Goal: Transaction & Acquisition: Book appointment/travel/reservation

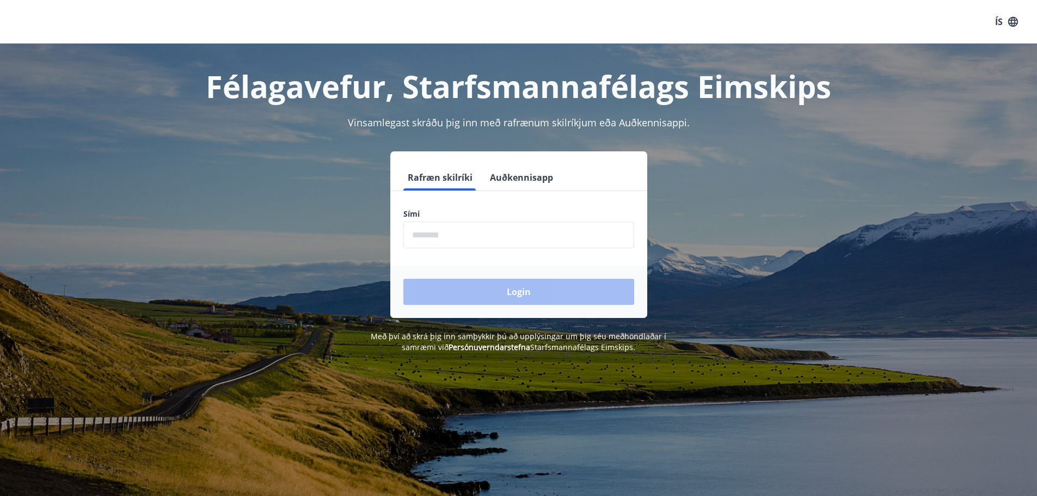
click at [563, 235] on input "phone" at bounding box center [518, 234] width 231 height 27
type input "********"
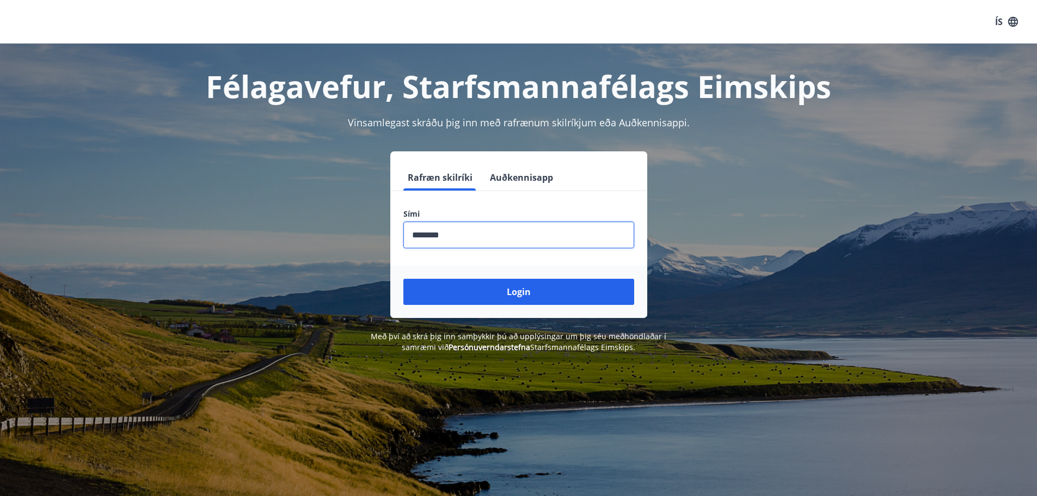
click at [520, 292] on button "Login" at bounding box center [518, 292] width 231 height 26
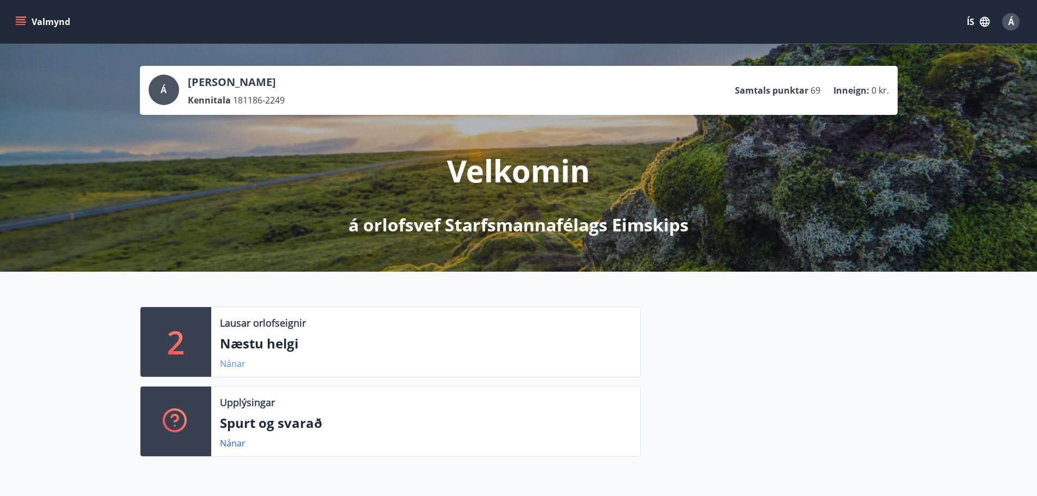
click at [229, 364] on link "Nánar" at bounding box center [233, 364] width 26 height 12
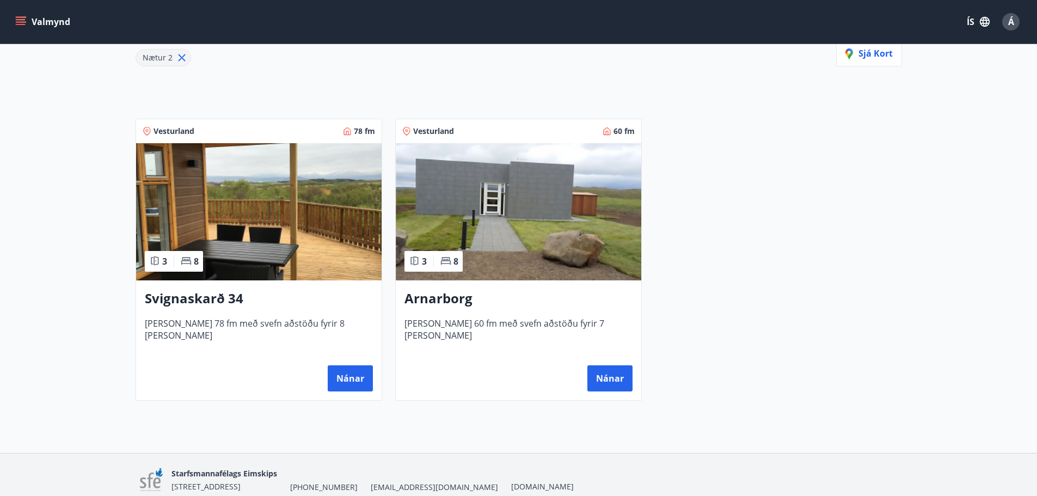
scroll to position [163, 0]
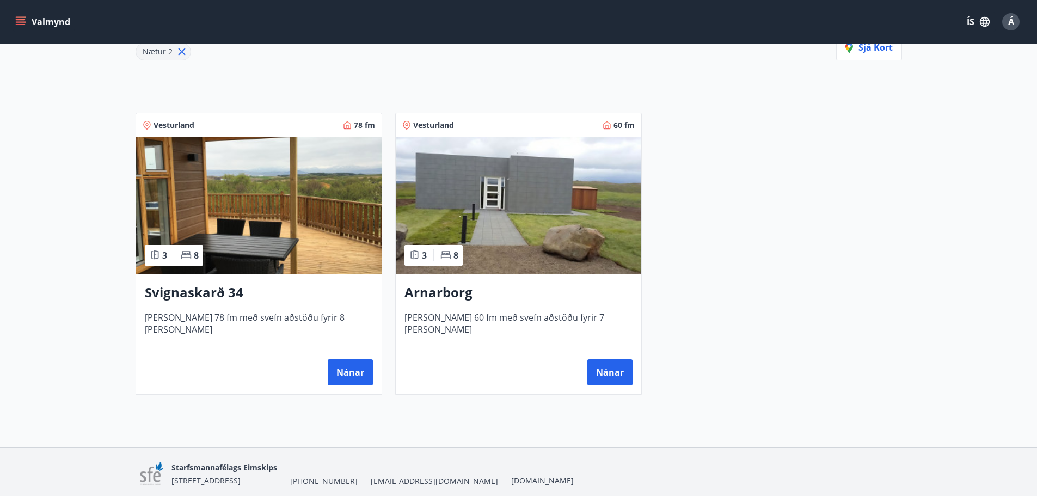
click at [283, 219] on img at bounding box center [258, 205] width 245 height 137
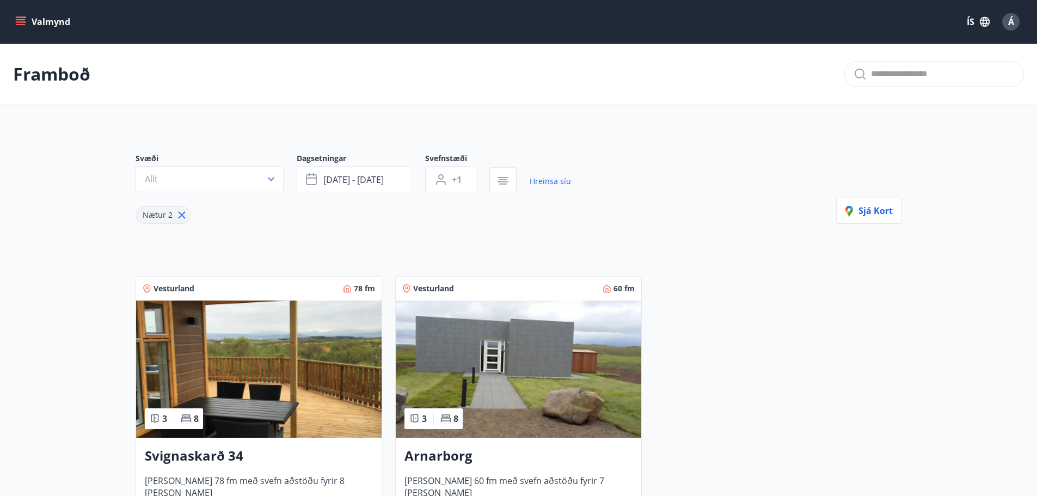
drag, startPoint x: 60, startPoint y: 7, endPoint x: 723, endPoint y: 349, distance: 746.0
click at [768, 337] on div "Vesturland 78 fm 3 8 Svignaskarð 34 Húsið er 78 fm með svefn aðstöðu fyrir 8 ma…" at bounding box center [511, 410] width 779 height 295
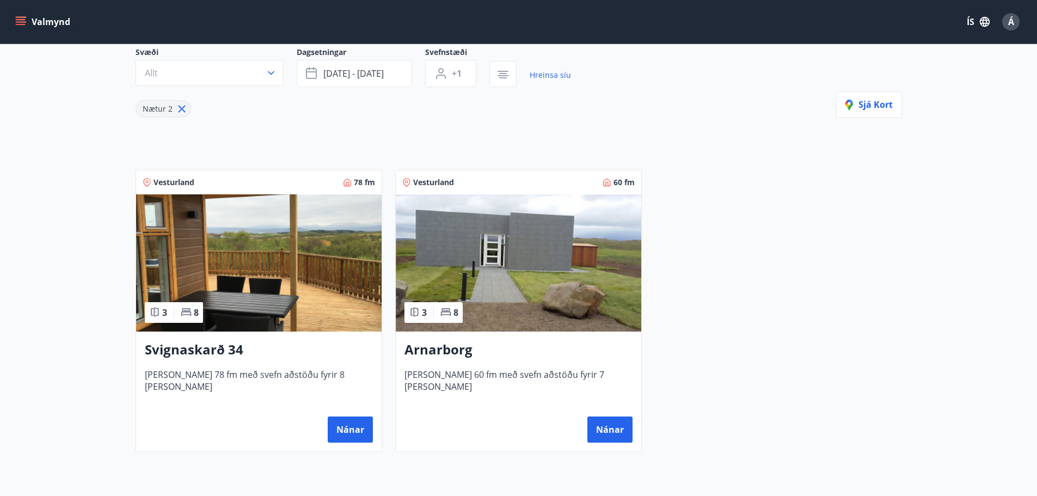
scroll to position [163, 0]
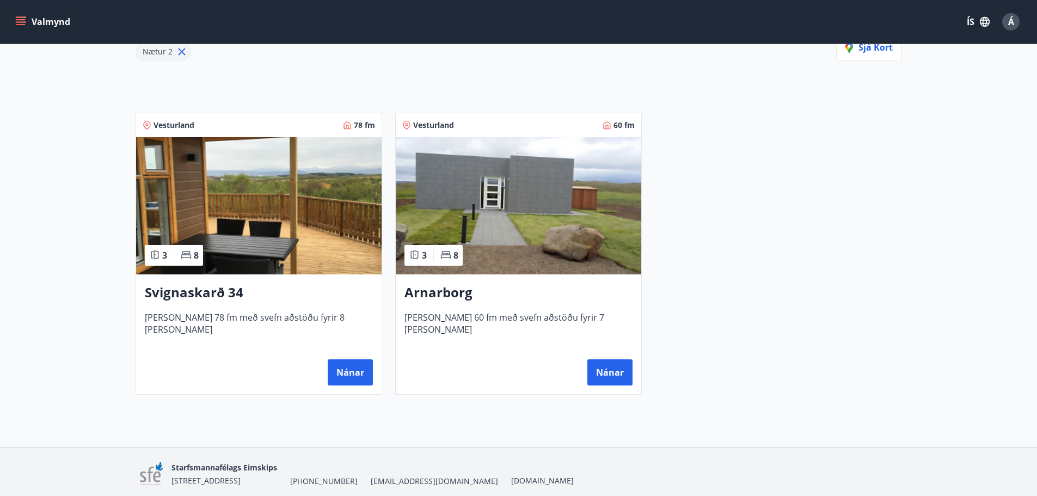
drag, startPoint x: 592, startPoint y: 326, endPoint x: 852, endPoint y: 407, distance: 272.8
click at [860, 410] on div "Framboð Svæði Allt Dagsetningar sep 19 - sep 22 Svefnstæði +1 Hreinsa síu Nætur…" at bounding box center [518, 163] width 1037 height 567
click at [749, 365] on div "Vesturland 78 fm 3 8 Svignaskarð 34 Húsið er 78 fm með svefn aðstöðu fyrir 8 ma…" at bounding box center [511, 247] width 779 height 295
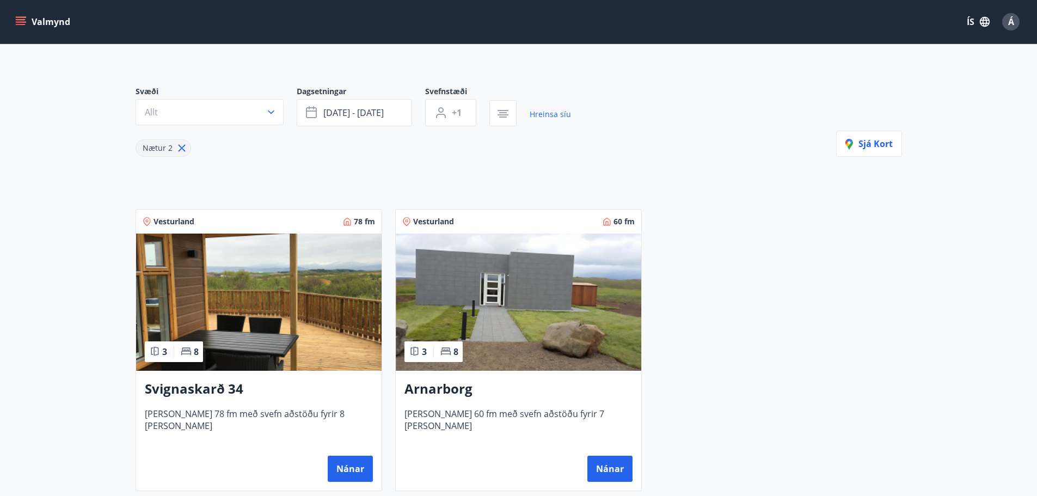
scroll to position [54, 0]
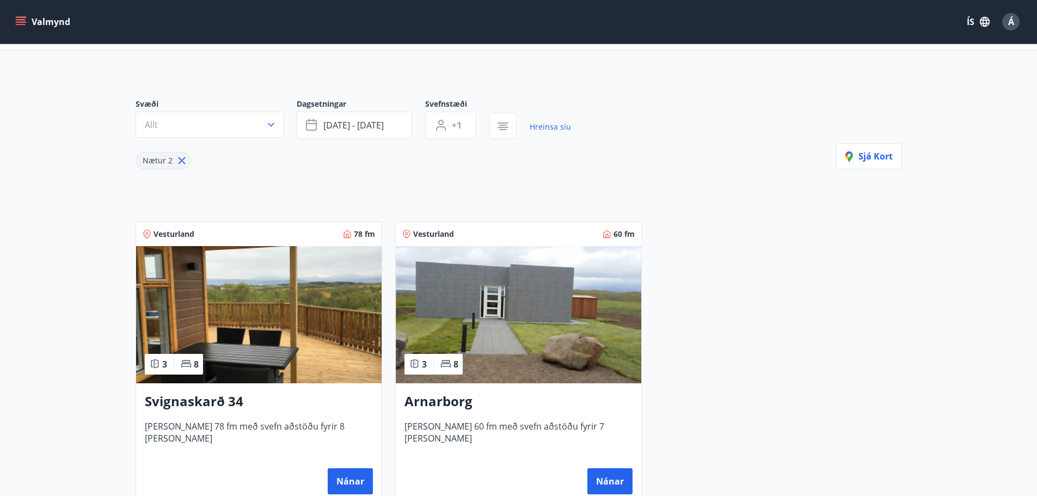
click at [484, 266] on img at bounding box center [518, 314] width 245 height 137
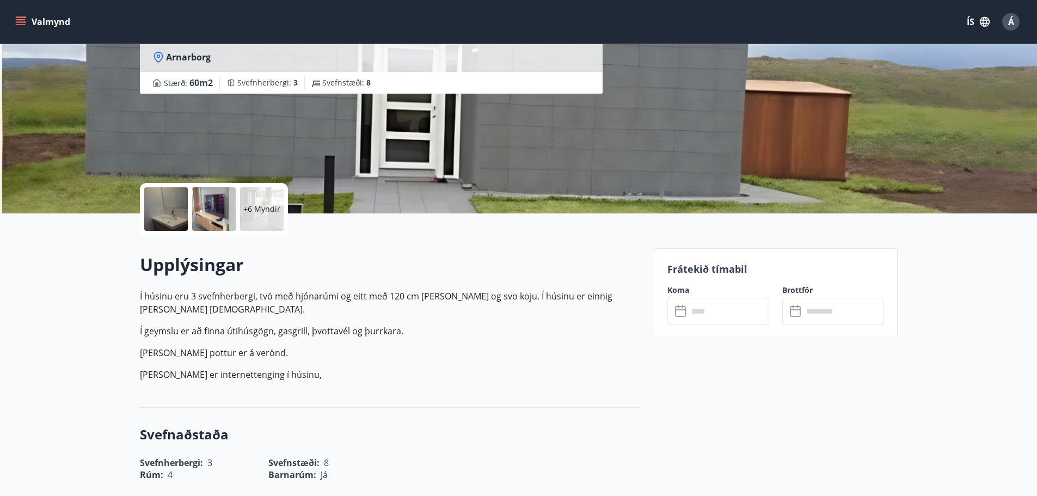
scroll to position [109, 0]
